Goal: Information Seeking & Learning: Learn about a topic

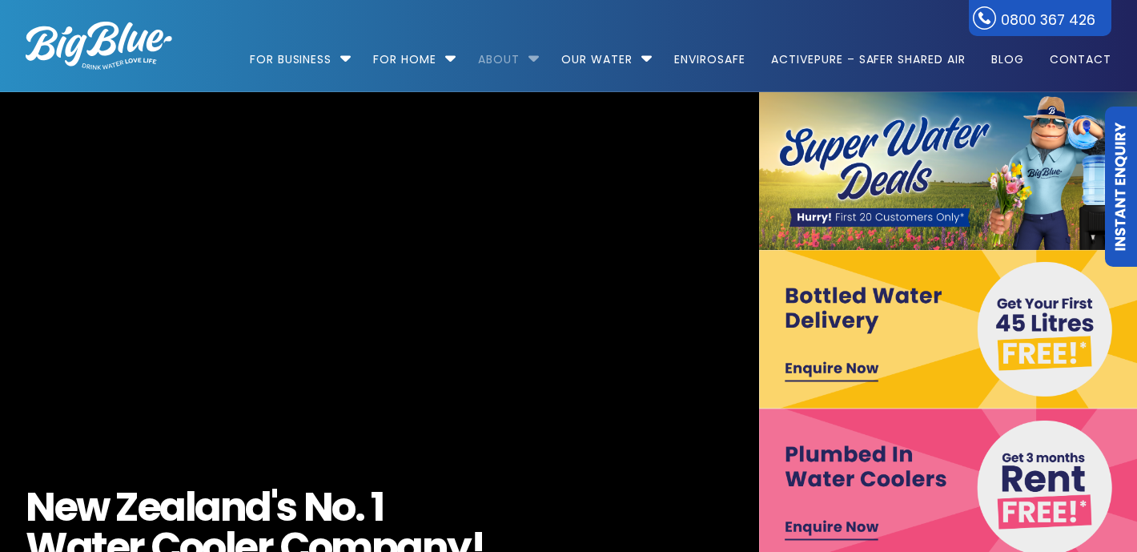
click at [518, 59] on link "About" at bounding box center [499, 51] width 64 height 103
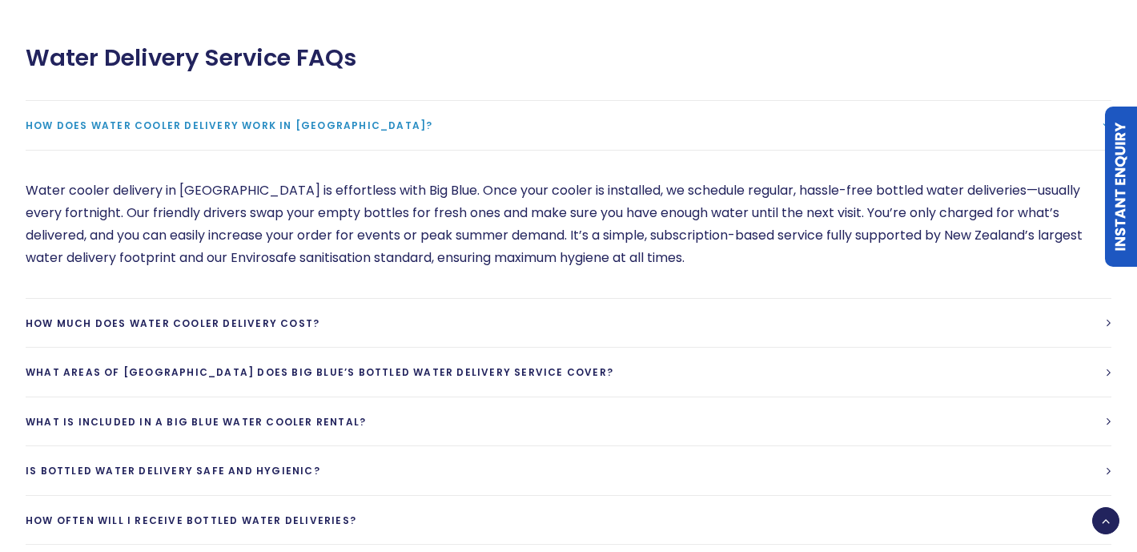
scroll to position [4111, 0]
click at [639, 198] on p "Water cooler delivery in New Zealand is effortless with Big Blue. Once your coo…" at bounding box center [569, 225] width 1086 height 90
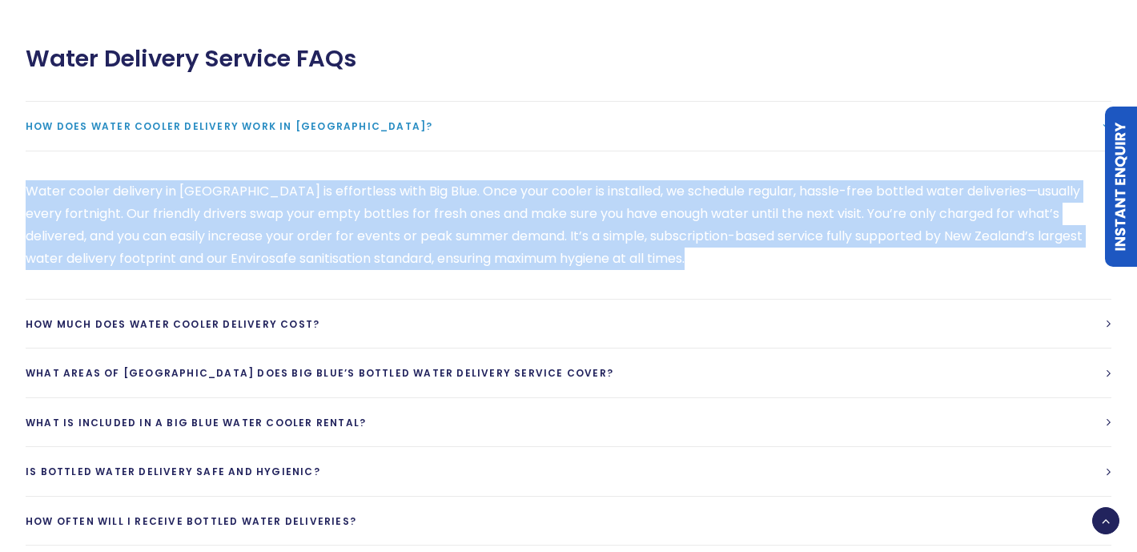
click at [639, 198] on p "Water cooler delivery in New Zealand is effortless with Big Blue. Once your coo…" at bounding box center [569, 225] width 1086 height 90
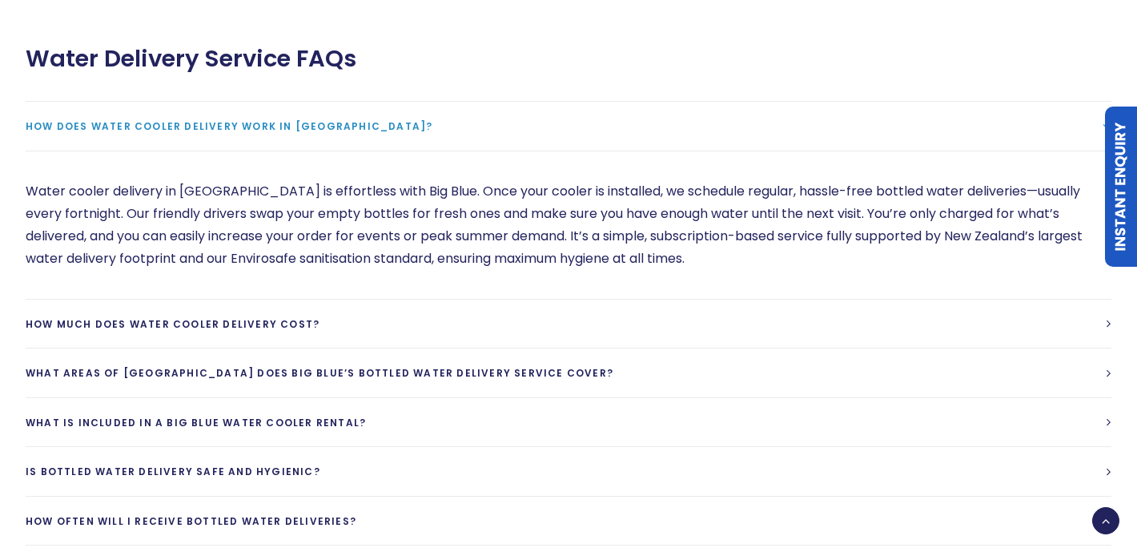
click at [751, 234] on div "Water cooler delivery in New Zealand is effortless with Big Blue. Once your coo…" at bounding box center [569, 225] width 1086 height 148
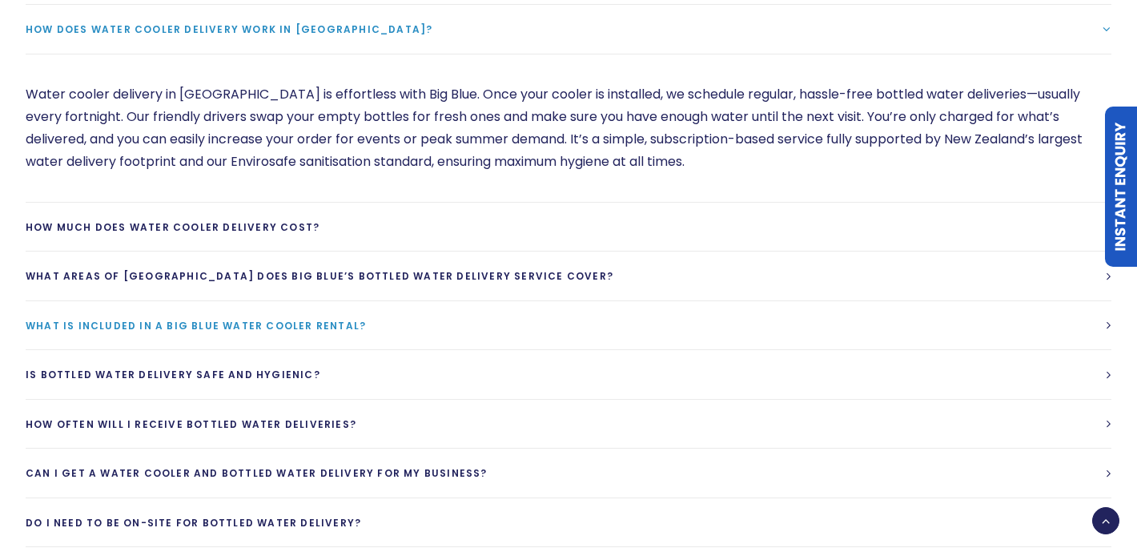
click at [750, 301] on link "What is included in a Big Blue Water cooler rental?" at bounding box center [569, 325] width 1086 height 49
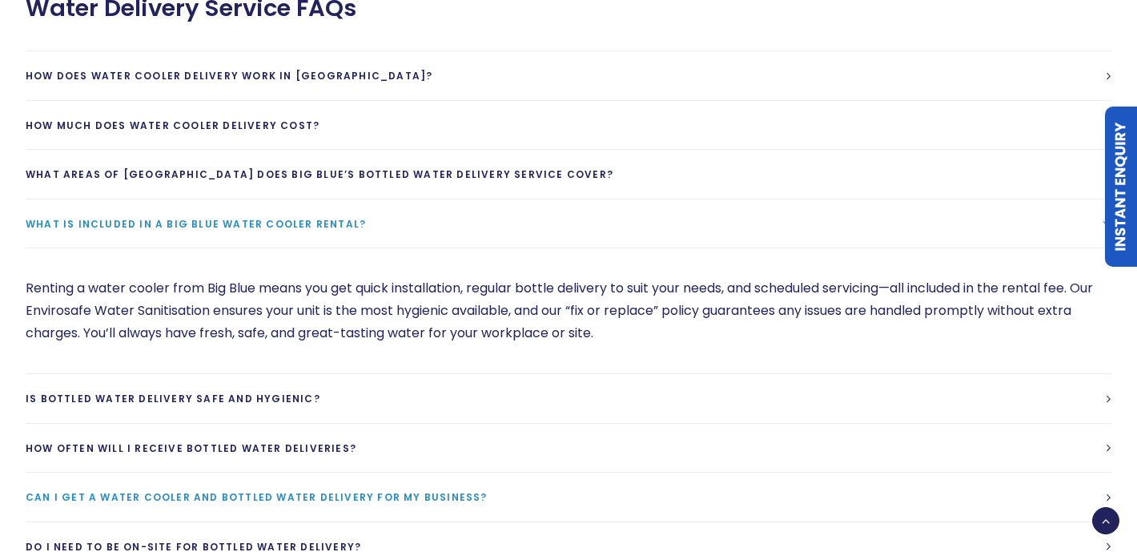
scroll to position [4143, 0]
